Goal: Information Seeking & Learning: Understand process/instructions

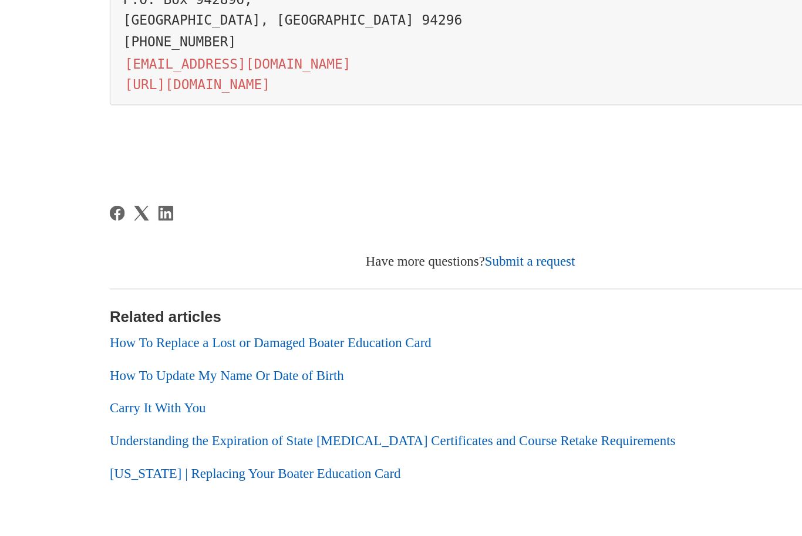
scroll to position [615, 0]
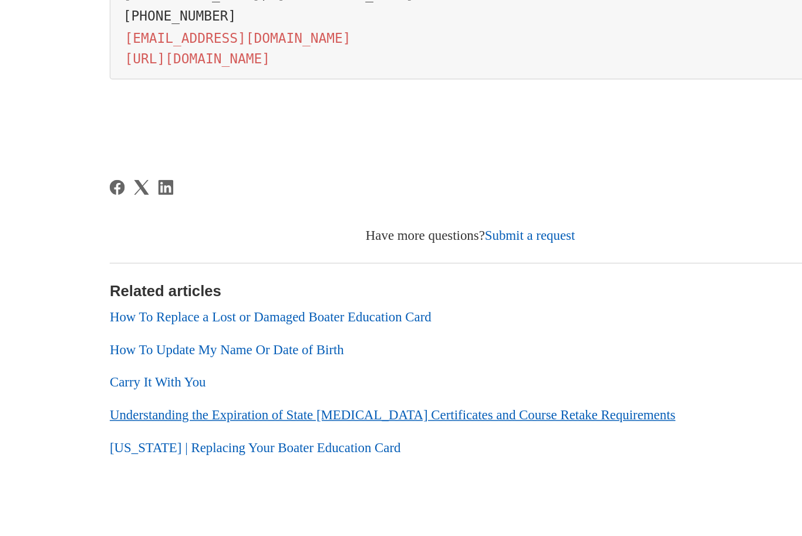
click at [256, 419] on link "Understanding the Expiration of State [MEDICAL_DATA] Certificates and Course Re…" at bounding box center [454, 424] width 396 height 10
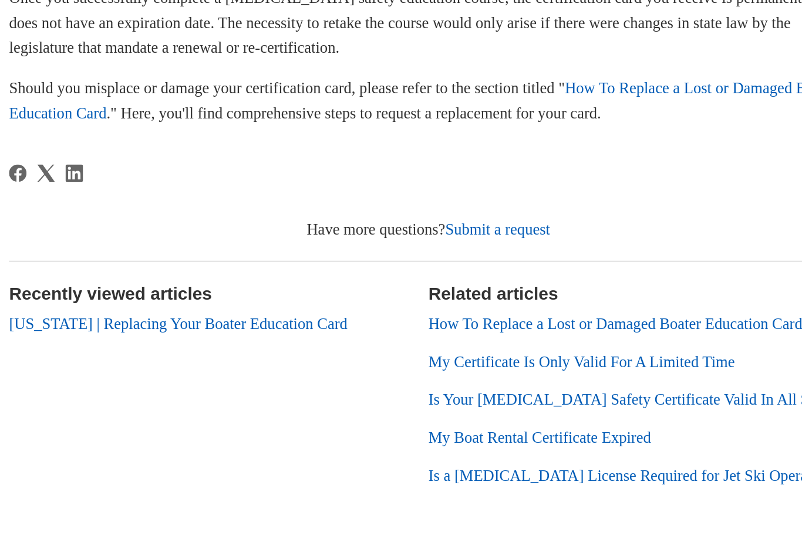
scroll to position [133, 0]
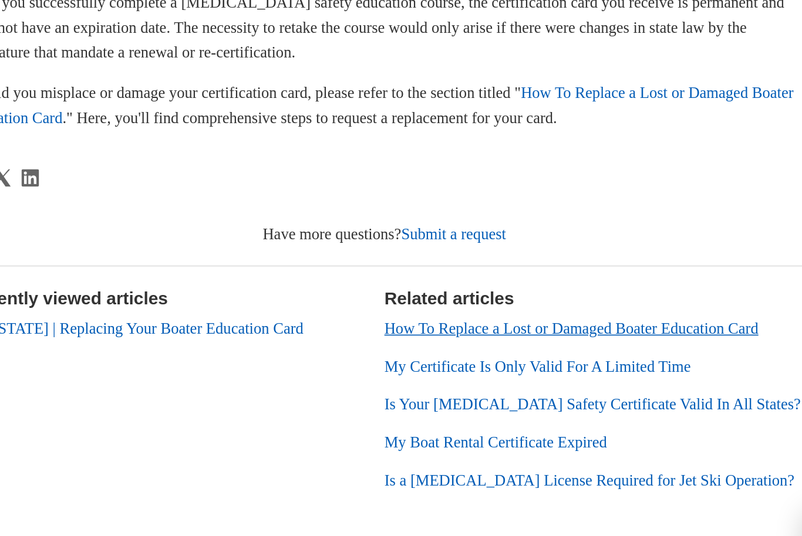
click at [509, 380] on link "How To Replace a Lost or Damaged Boater Education Card" at bounding box center [621, 385] width 225 height 10
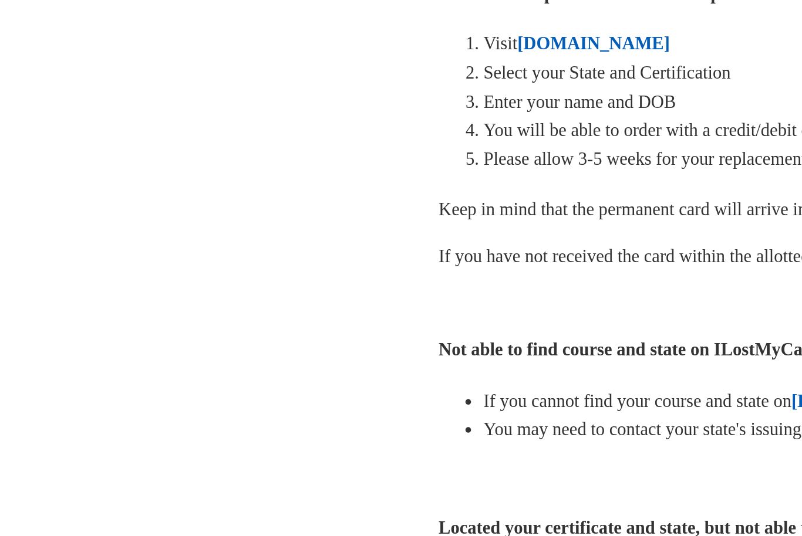
scroll to position [225, 0]
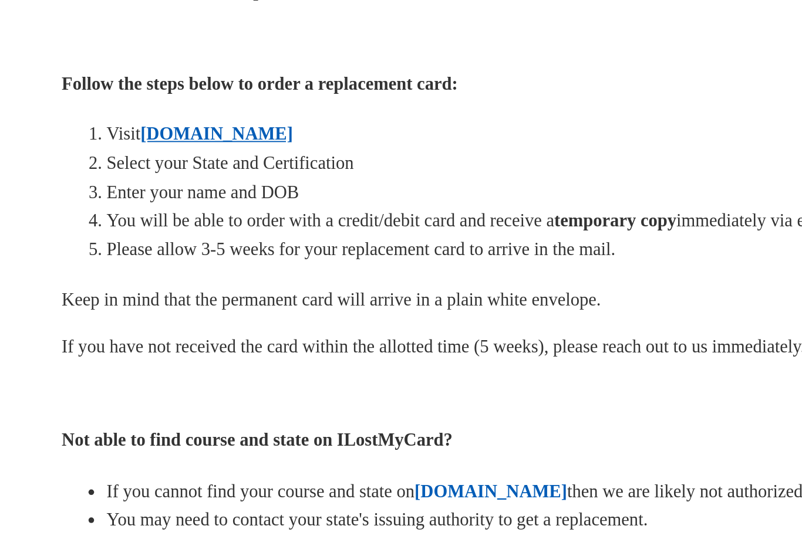
click at [298, 236] on strong "ILostMyCard.com" at bounding box center [338, 241] width 80 height 10
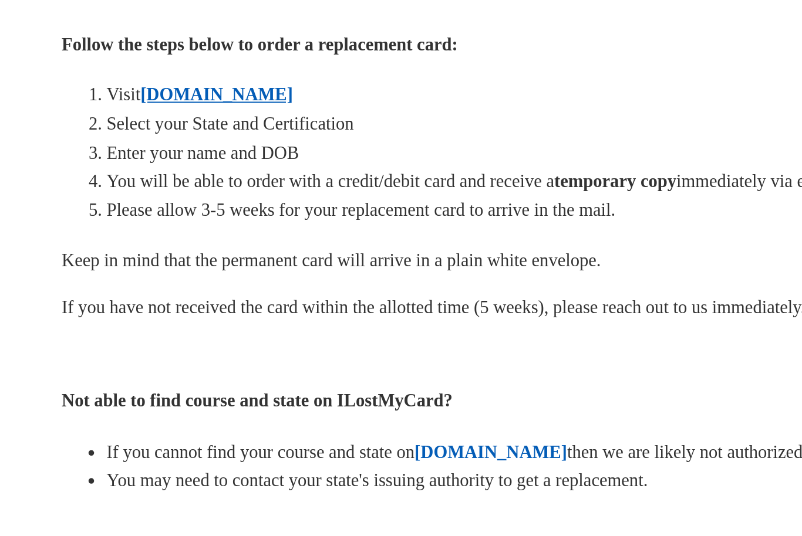
scroll to position [163, 0]
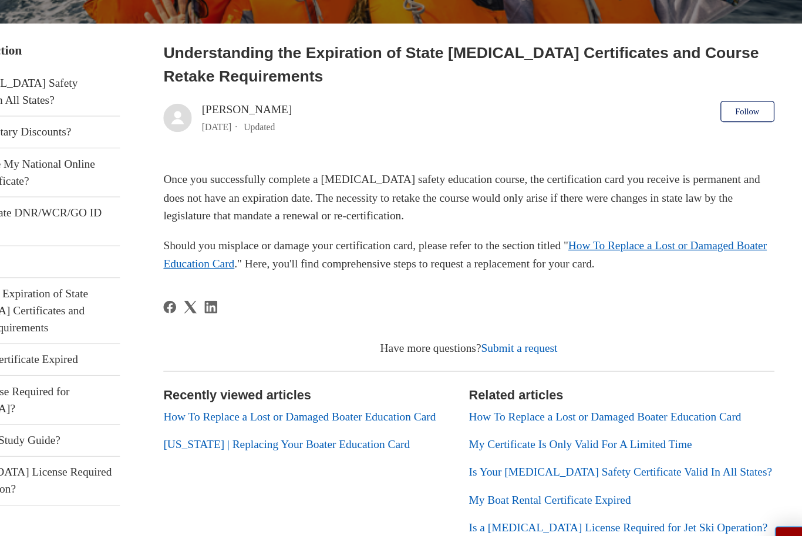
scroll to position [145, 0]
click at [566, 259] on link "How To Replace a Lost or Damaged Boater Education Card" at bounding box center [505, 271] width 499 height 25
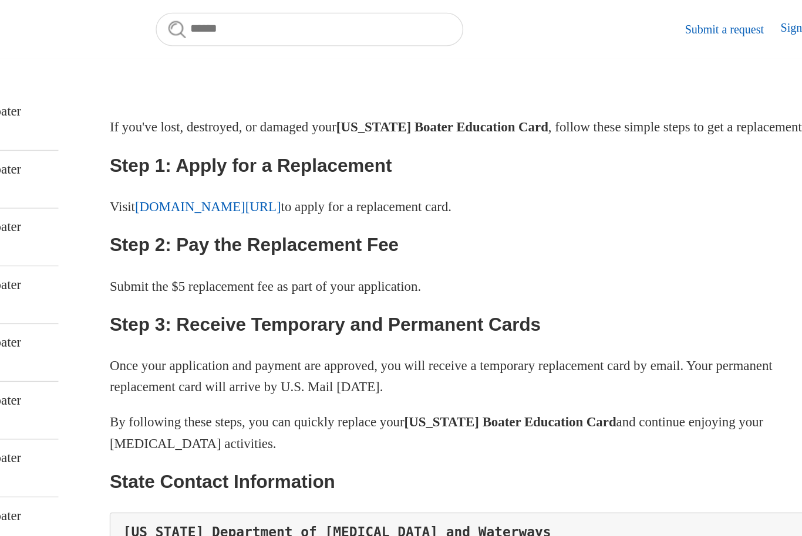
scroll to position [236, 0]
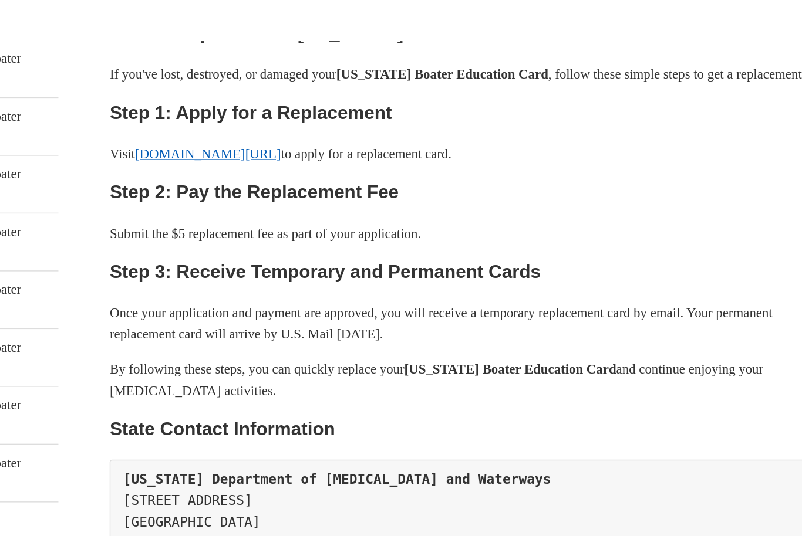
click at [274, 148] on link "[DOMAIN_NAME][URL]" at bounding box center [325, 153] width 102 height 10
